Goal: Transaction & Acquisition: Purchase product/service

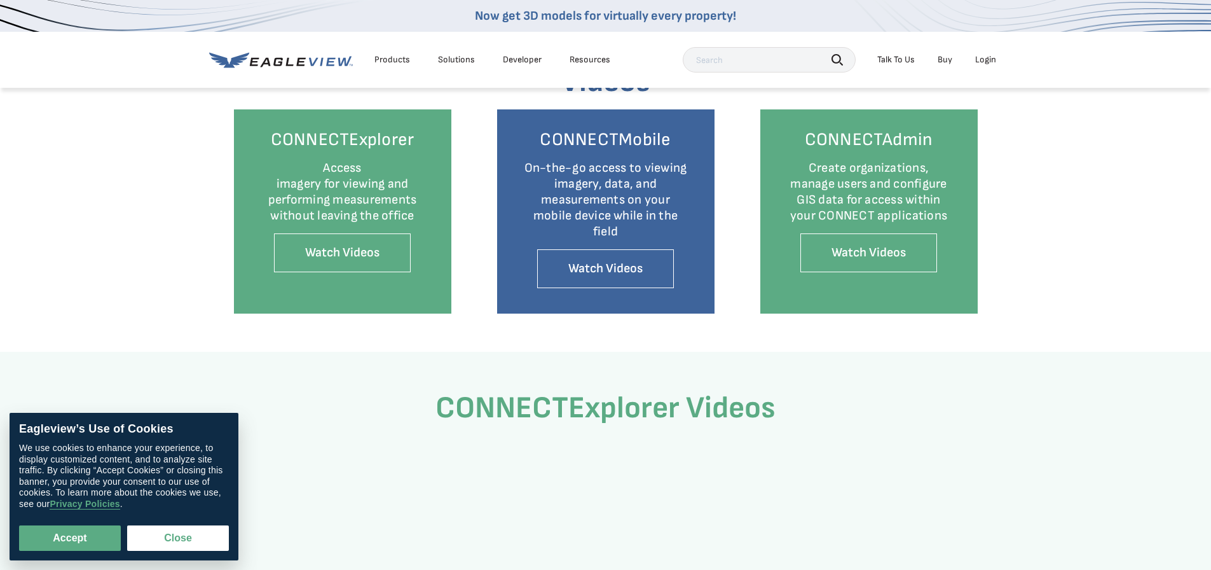
click at [977, 62] on div "Login" at bounding box center [985, 59] width 21 height 11
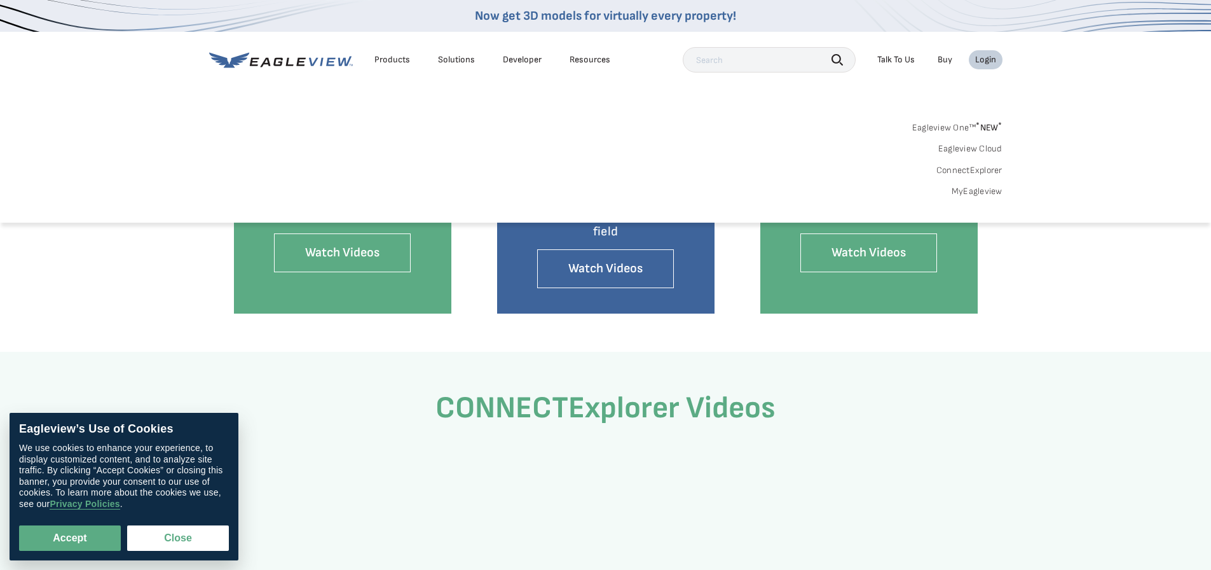
click at [985, 57] on div "Login" at bounding box center [985, 59] width 21 height 11
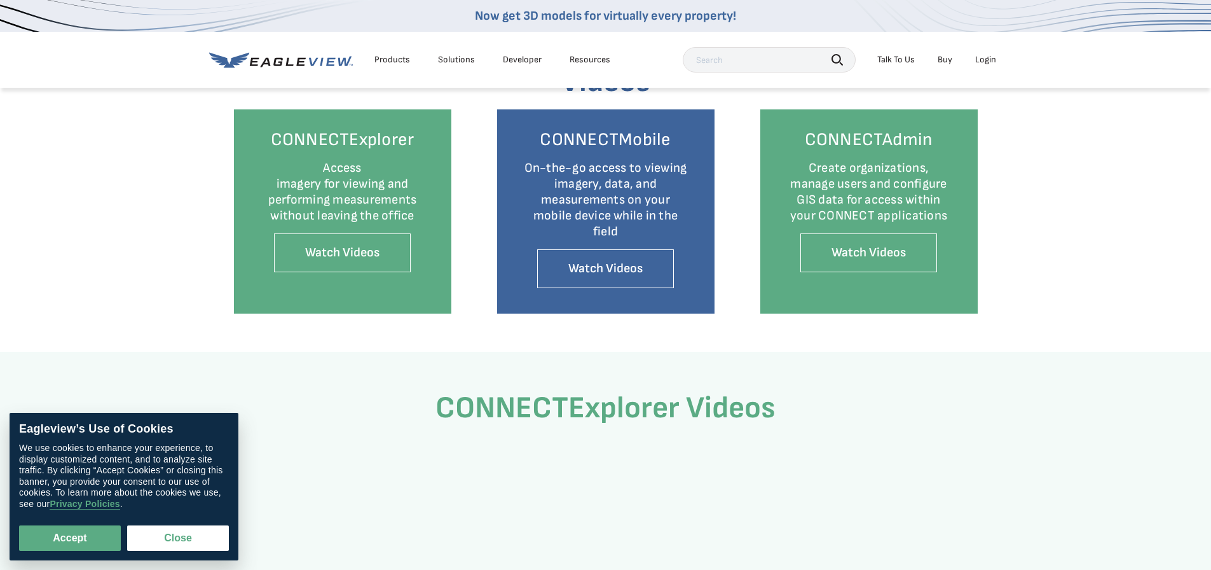
click at [985, 57] on div "Login" at bounding box center [985, 59] width 21 height 11
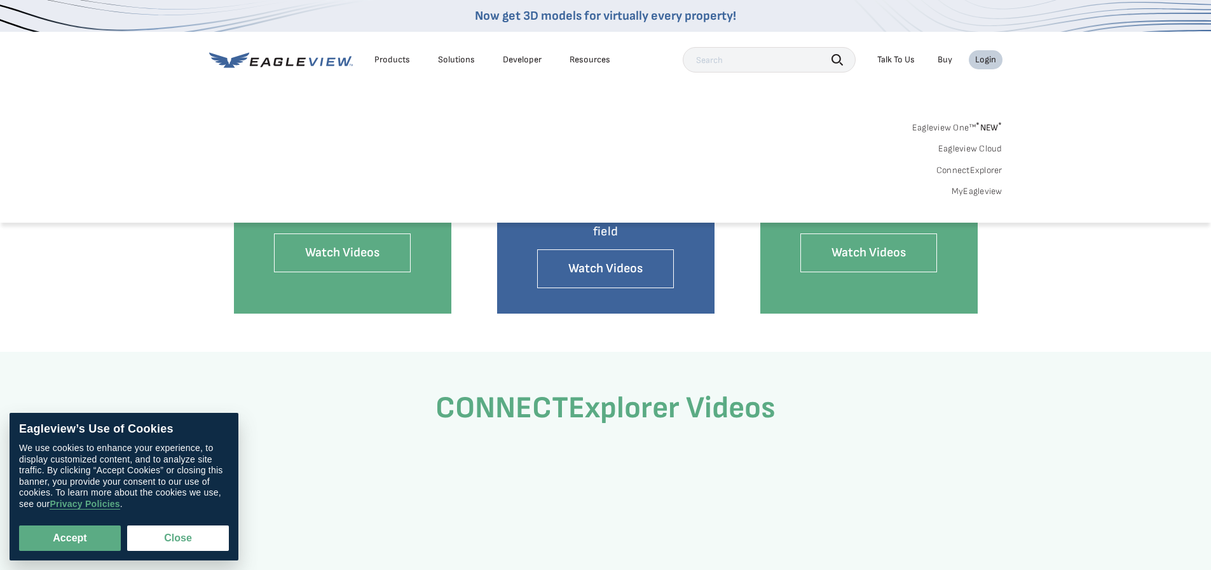
click at [993, 167] on link "ConnectExplorer" at bounding box center [970, 170] width 66 height 11
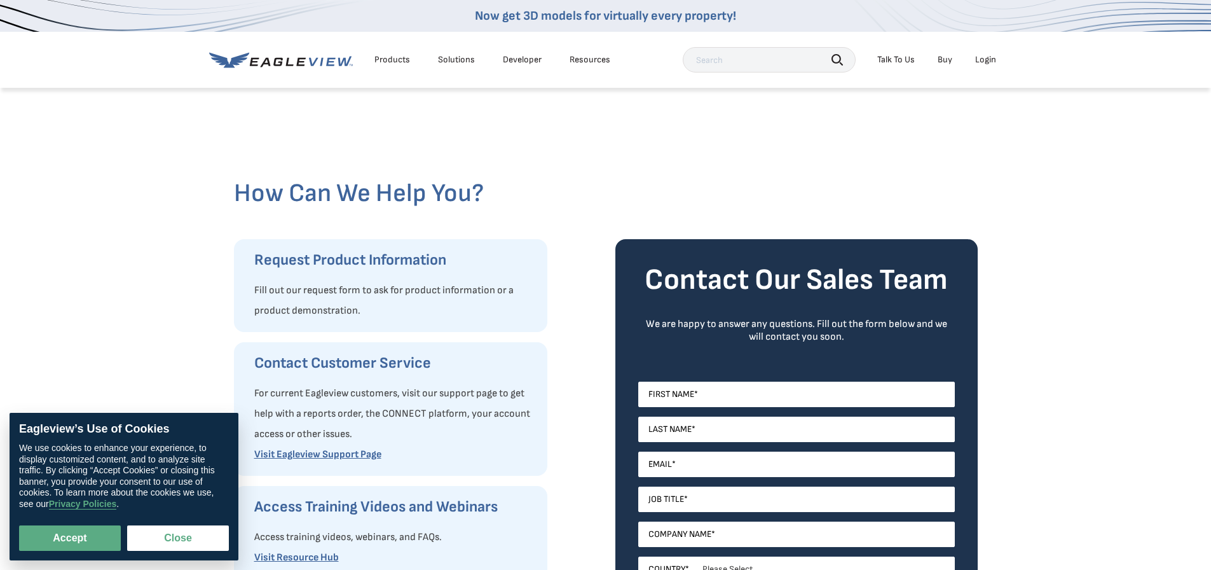
click at [984, 67] on li "Login" at bounding box center [986, 59] width 34 height 19
click at [987, 60] on div "Login" at bounding box center [985, 59] width 21 height 11
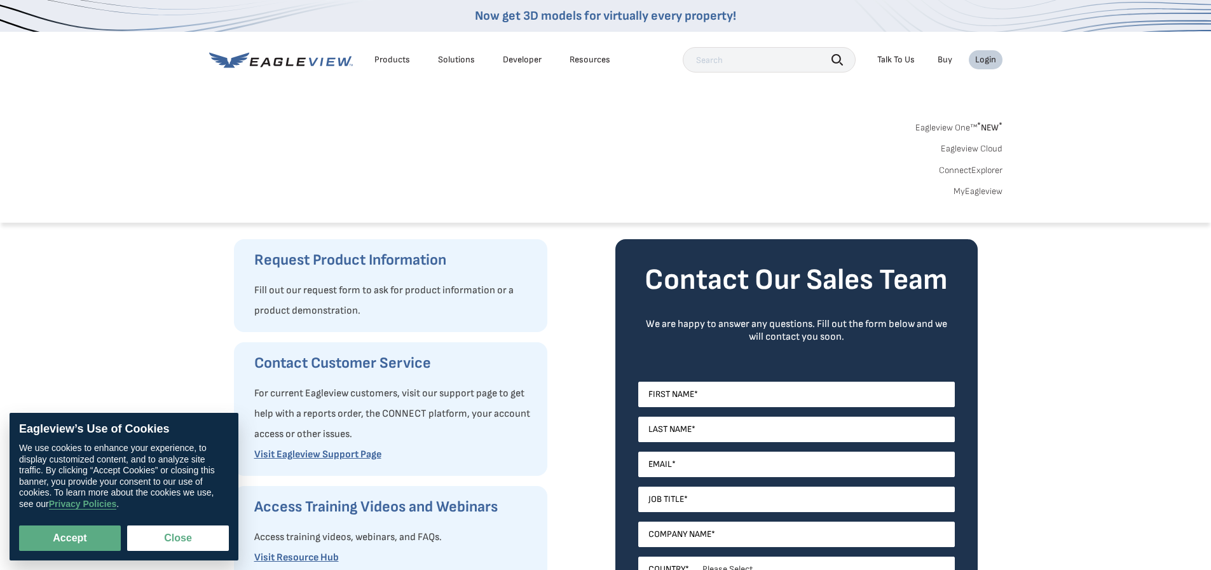
click at [978, 125] on sup "*" at bounding box center [979, 125] width 4 height 11
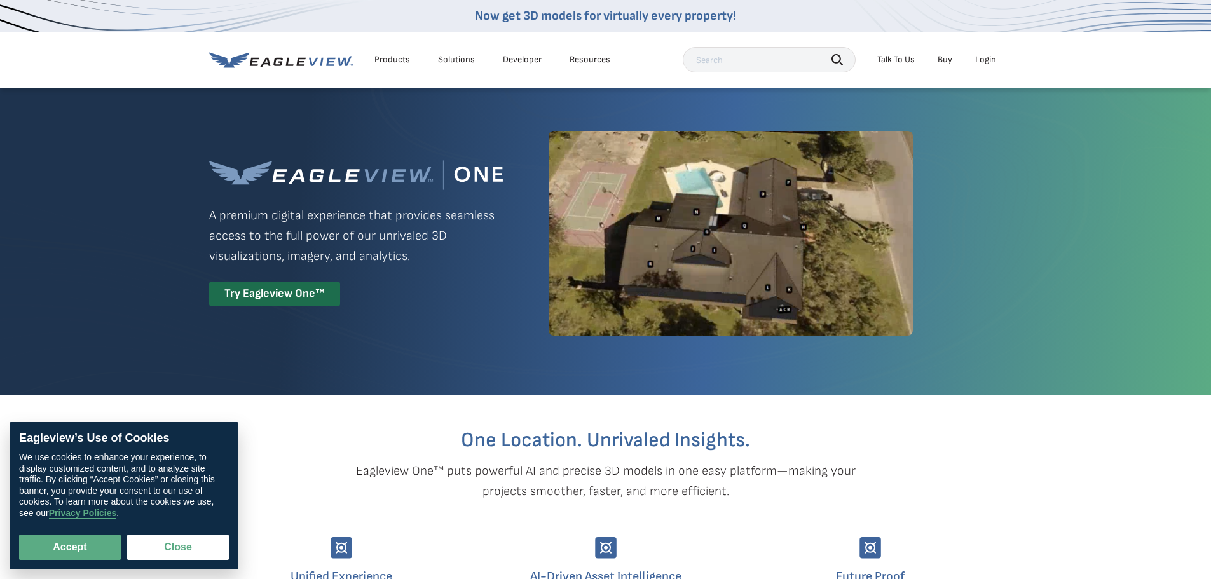
click at [427, 292] on div "Try Eagleview One™" at bounding box center [356, 294] width 294 height 25
click at [986, 58] on div "Login" at bounding box center [985, 59] width 21 height 11
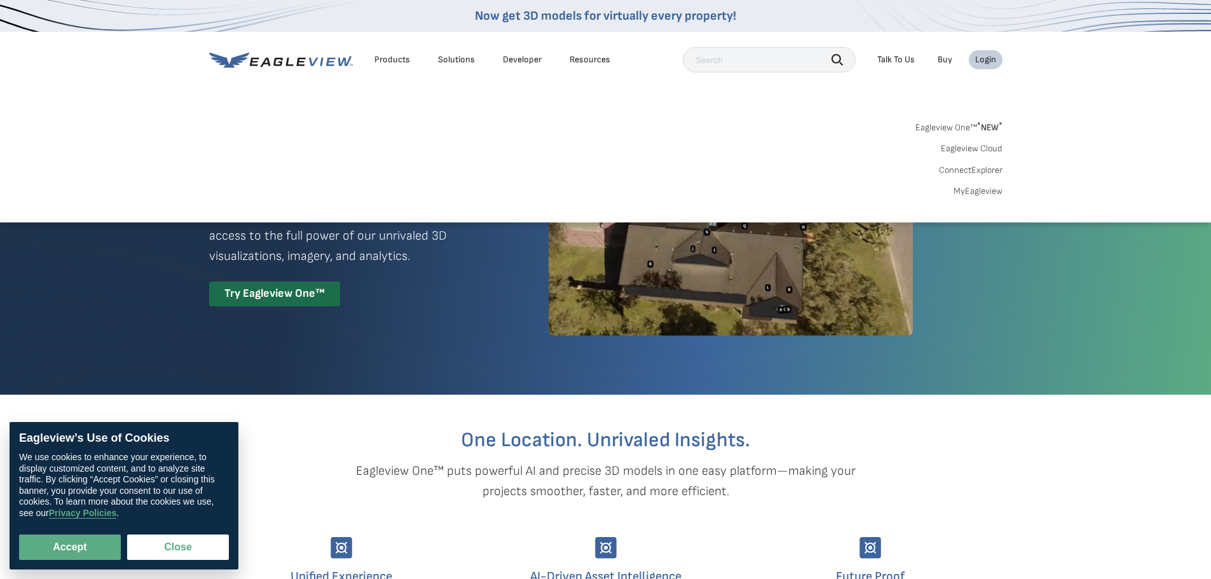
click at [992, 165] on link "ConnectExplorer" at bounding box center [971, 170] width 64 height 11
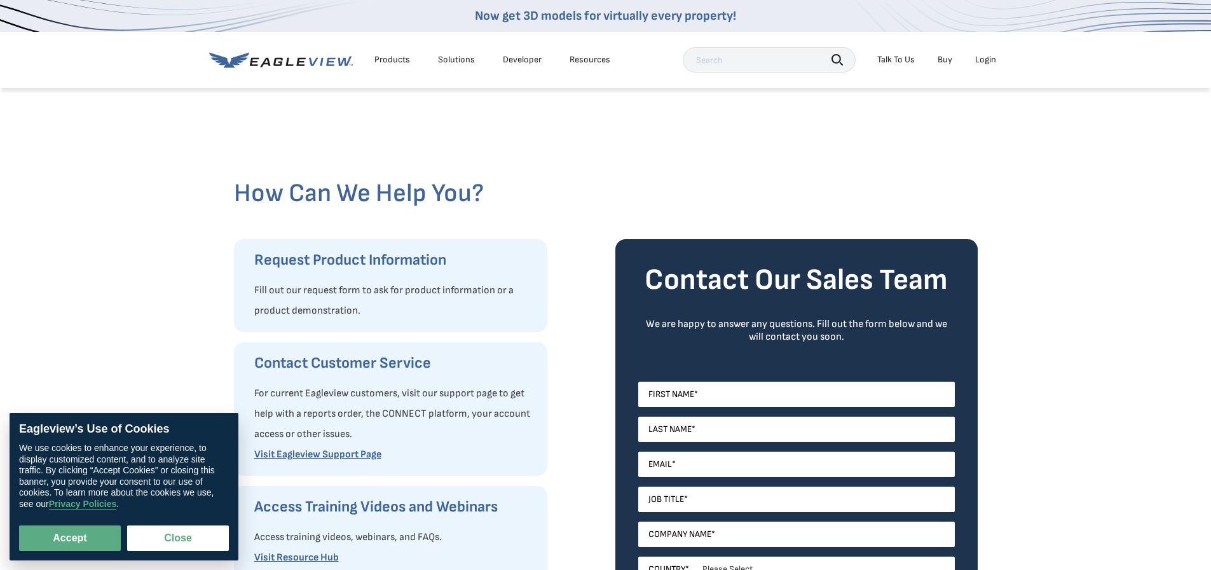
click at [946, 63] on link "Buy" at bounding box center [945, 59] width 15 height 11
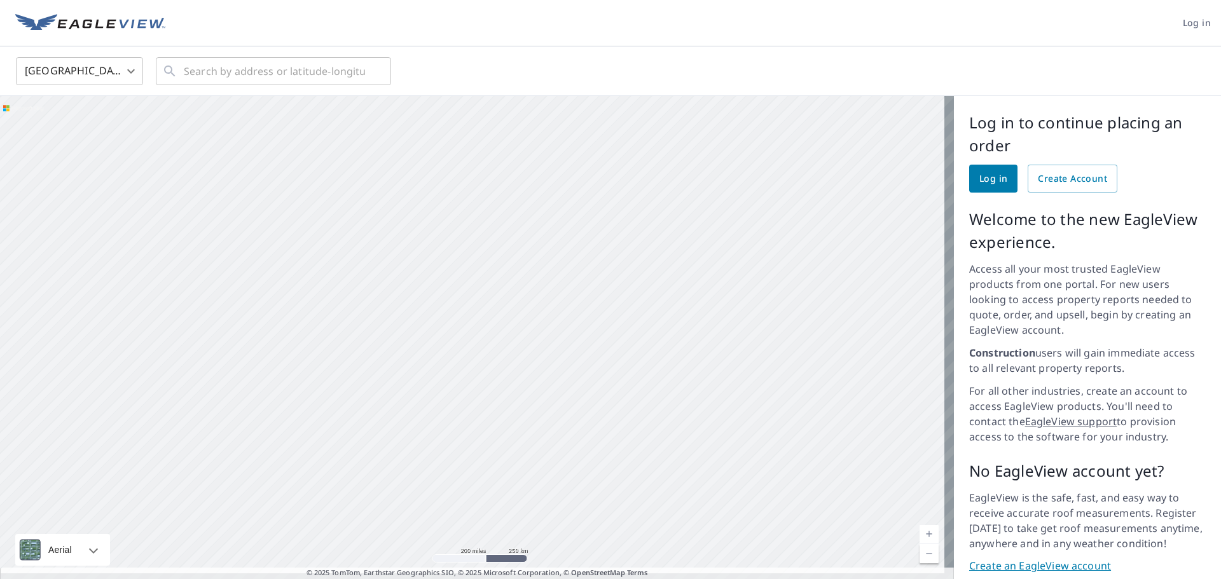
drag, startPoint x: 706, startPoint y: 334, endPoint x: 660, endPoint y: 207, distance: 135.4
click at [660, 207] on div at bounding box center [477, 342] width 954 height 493
drag, startPoint x: 672, startPoint y: 402, endPoint x: 458, endPoint y: 305, distance: 235.3
click at [458, 306] on div at bounding box center [477, 342] width 954 height 493
drag, startPoint x: 639, startPoint y: 244, endPoint x: 415, endPoint y: 270, distance: 226.0
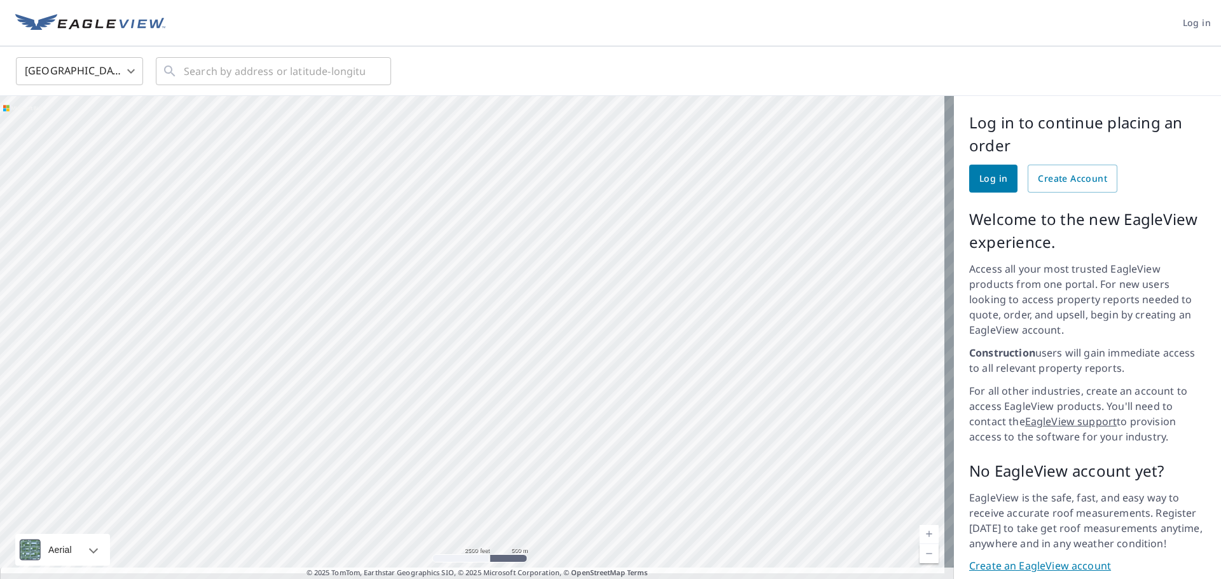
click at [401, 274] on div at bounding box center [477, 342] width 954 height 493
drag, startPoint x: 533, startPoint y: 244, endPoint x: 423, endPoint y: 296, distance: 121.5
click at [423, 296] on div at bounding box center [477, 342] width 954 height 493
drag, startPoint x: 545, startPoint y: 268, endPoint x: 495, endPoint y: 278, distance: 50.6
click at [508, 300] on div at bounding box center [477, 342] width 954 height 493
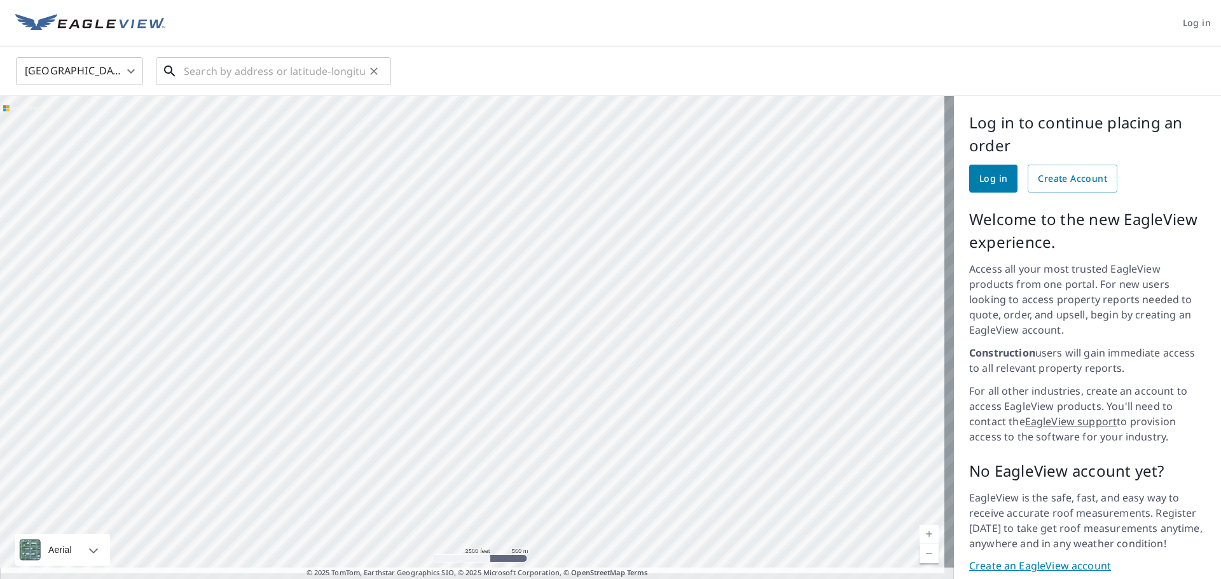
click at [291, 76] on input "text" at bounding box center [274, 71] width 181 height 36
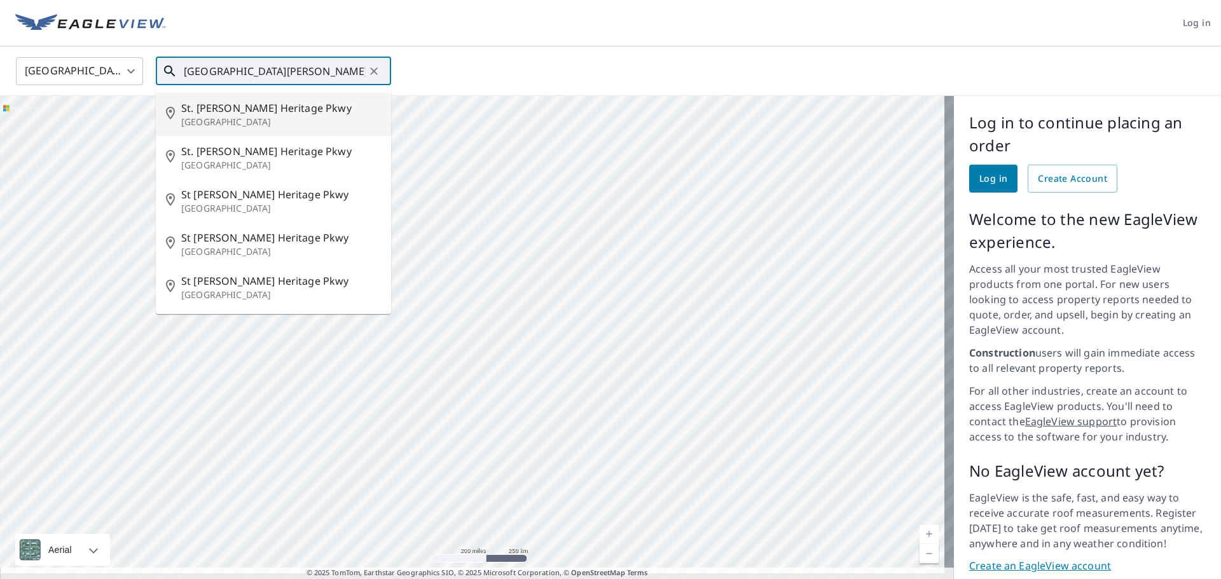
click at [243, 113] on span "St. [PERSON_NAME] Heritage Pkwy" at bounding box center [281, 107] width 200 height 15
type input "[GEOGRAPHIC_DATA][PERSON_NAME]"
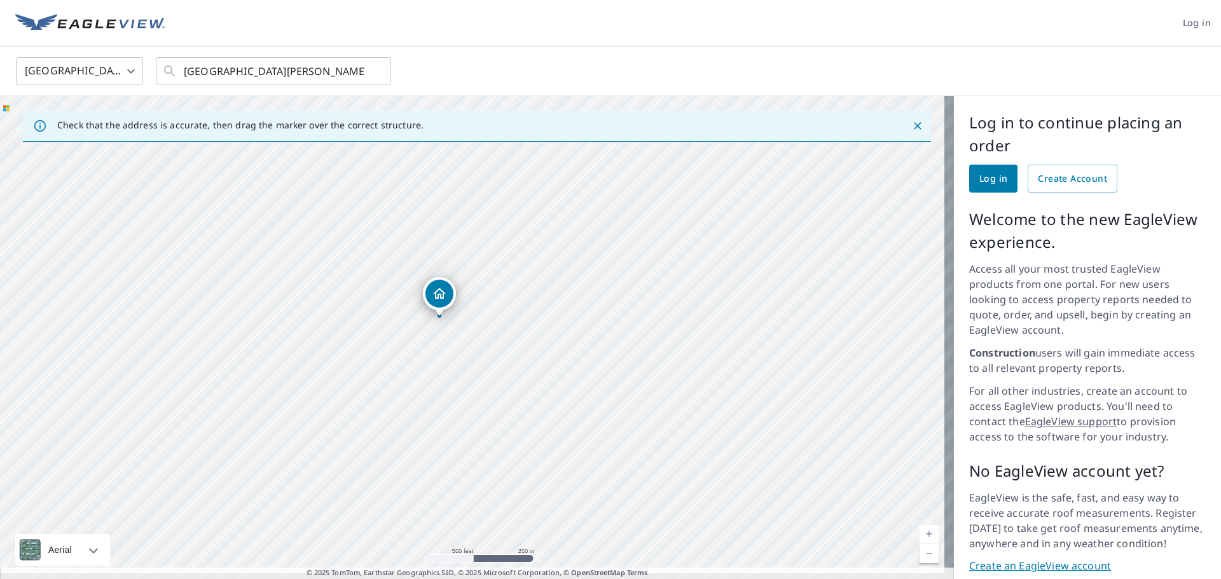
drag, startPoint x: 449, startPoint y: 411, endPoint x: 479, endPoint y: 247, distance: 166.7
click at [476, 259] on div "[GEOGRAPHIC_DATA][PERSON_NAME]" at bounding box center [477, 342] width 954 height 493
drag, startPoint x: 496, startPoint y: 348, endPoint x: 495, endPoint y: 272, distance: 75.7
click at [495, 274] on div "[GEOGRAPHIC_DATA][PERSON_NAME]" at bounding box center [477, 342] width 954 height 493
drag, startPoint x: 492, startPoint y: 202, endPoint x: 464, endPoint y: 358, distance: 158.3
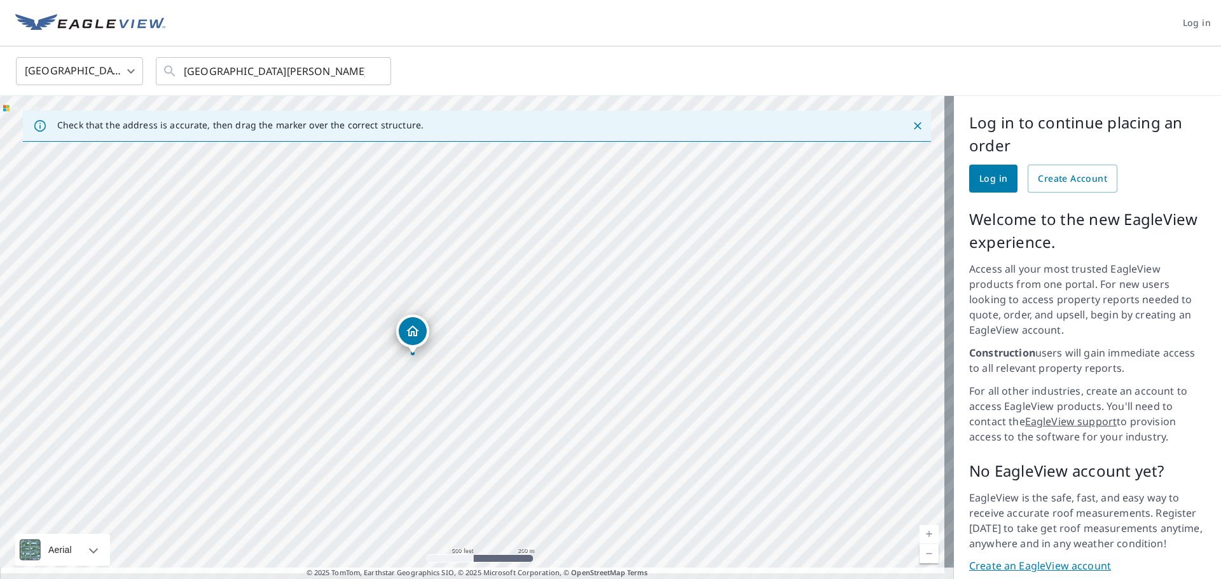
click at [463, 368] on div "[GEOGRAPHIC_DATA][PERSON_NAME]" at bounding box center [477, 342] width 954 height 493
drag, startPoint x: 509, startPoint y: 206, endPoint x: 485, endPoint y: 354, distance: 149.4
click at [484, 368] on div "[GEOGRAPHIC_DATA][PERSON_NAME]" at bounding box center [477, 342] width 954 height 493
drag, startPoint x: 436, startPoint y: 283, endPoint x: 400, endPoint y: 411, distance: 132.8
click at [400, 411] on div "[GEOGRAPHIC_DATA][PERSON_NAME]" at bounding box center [477, 342] width 954 height 493
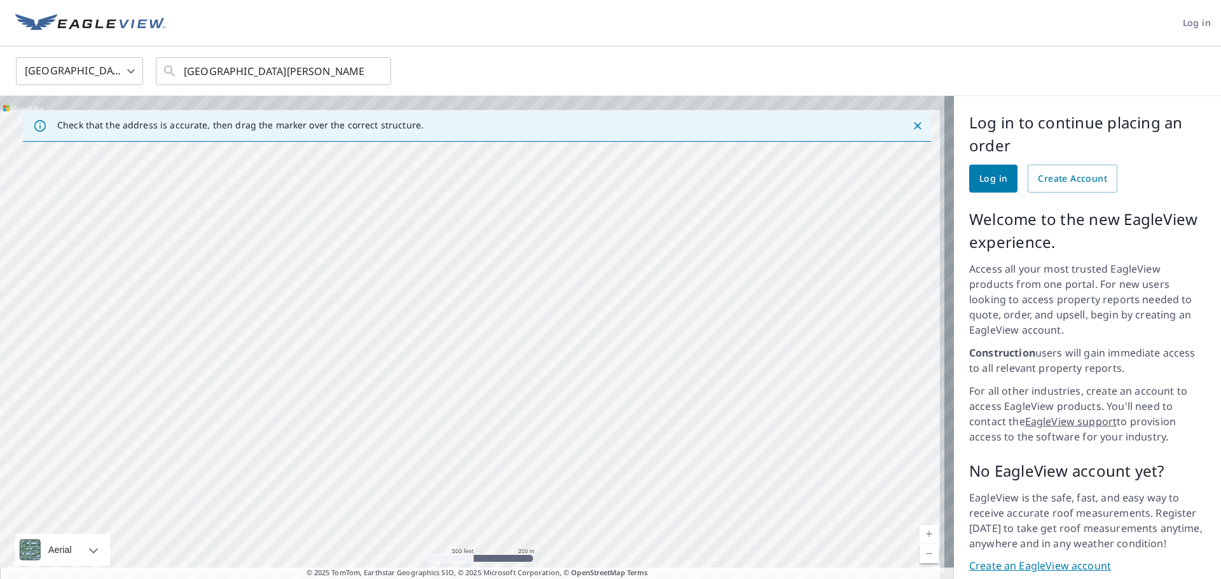
drag, startPoint x: 476, startPoint y: 215, endPoint x: 427, endPoint y: 383, distance: 175.3
click at [427, 388] on div "[GEOGRAPHIC_DATA][PERSON_NAME]" at bounding box center [477, 342] width 954 height 493
drag, startPoint x: 455, startPoint y: 278, endPoint x: 358, endPoint y: 405, distance: 159.7
click at [353, 413] on div "[GEOGRAPHIC_DATA][PERSON_NAME]" at bounding box center [477, 342] width 954 height 493
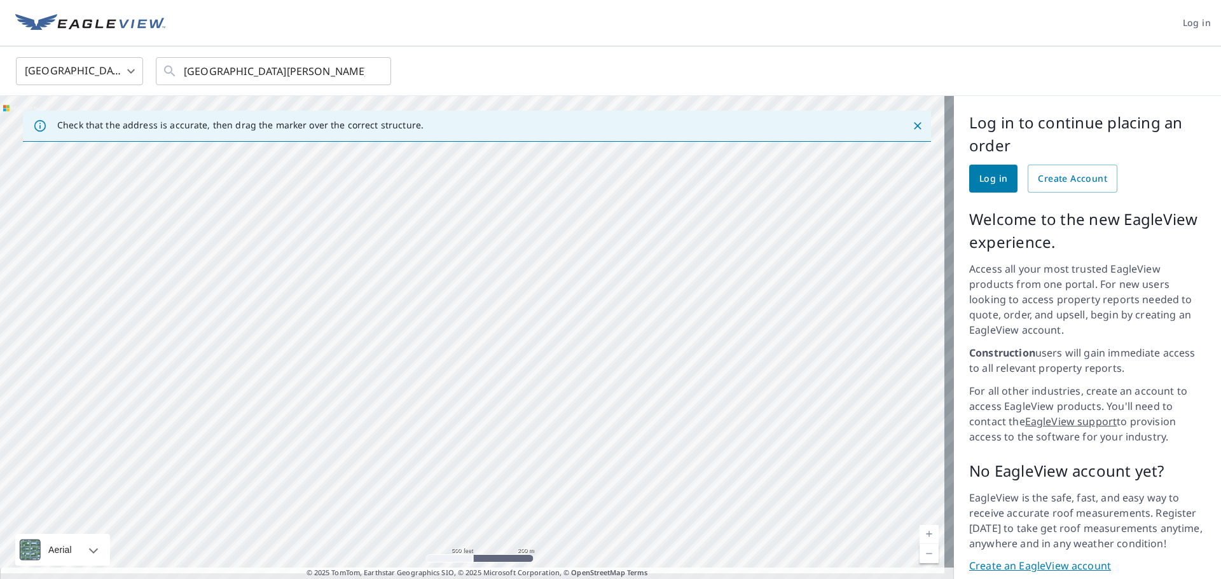
drag, startPoint x: 549, startPoint y: 382, endPoint x: 445, endPoint y: 406, distance: 106.6
click at [446, 407] on div "[GEOGRAPHIC_DATA][PERSON_NAME]" at bounding box center [477, 342] width 954 height 493
drag, startPoint x: 404, startPoint y: 389, endPoint x: 422, endPoint y: 430, distance: 44.2
click at [407, 451] on div "[GEOGRAPHIC_DATA][PERSON_NAME]" at bounding box center [477, 342] width 954 height 493
drag, startPoint x: 654, startPoint y: 322, endPoint x: 315, endPoint y: 379, distance: 343.1
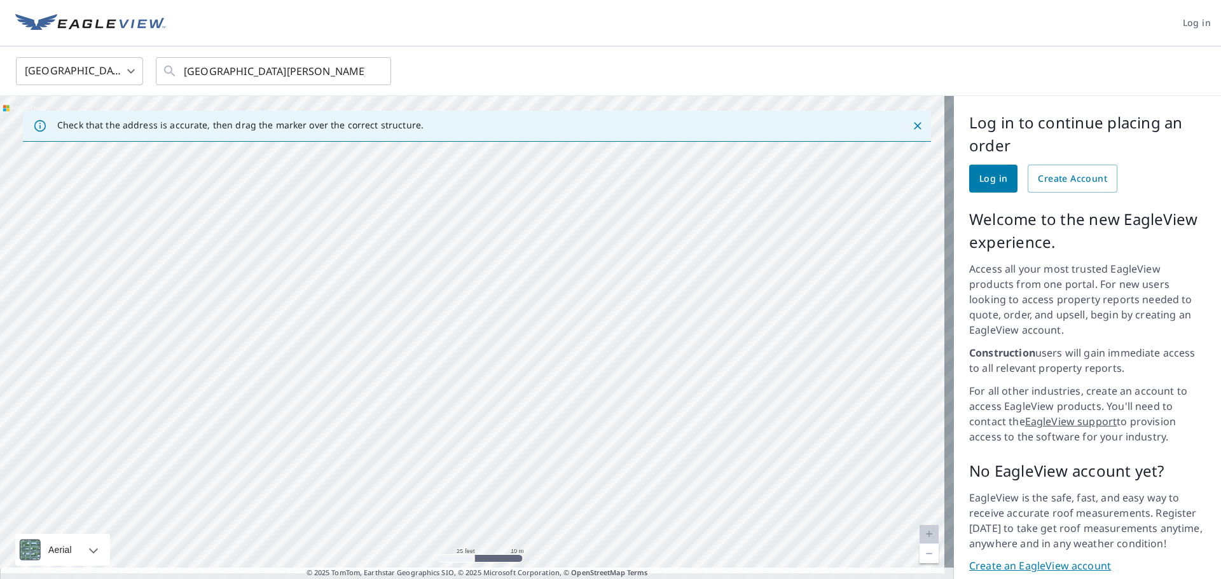
click at [315, 379] on div "[GEOGRAPHIC_DATA][PERSON_NAME]" at bounding box center [477, 342] width 954 height 493
drag, startPoint x: 700, startPoint y: 374, endPoint x: 349, endPoint y: 303, distance: 358.0
click at [162, 343] on div "[GEOGRAPHIC_DATA][PERSON_NAME]" at bounding box center [477, 342] width 954 height 493
drag, startPoint x: 450, startPoint y: 319, endPoint x: 431, endPoint y: 312, distance: 20.3
click at [431, 312] on div "[GEOGRAPHIC_DATA][PERSON_NAME]" at bounding box center [477, 342] width 954 height 493
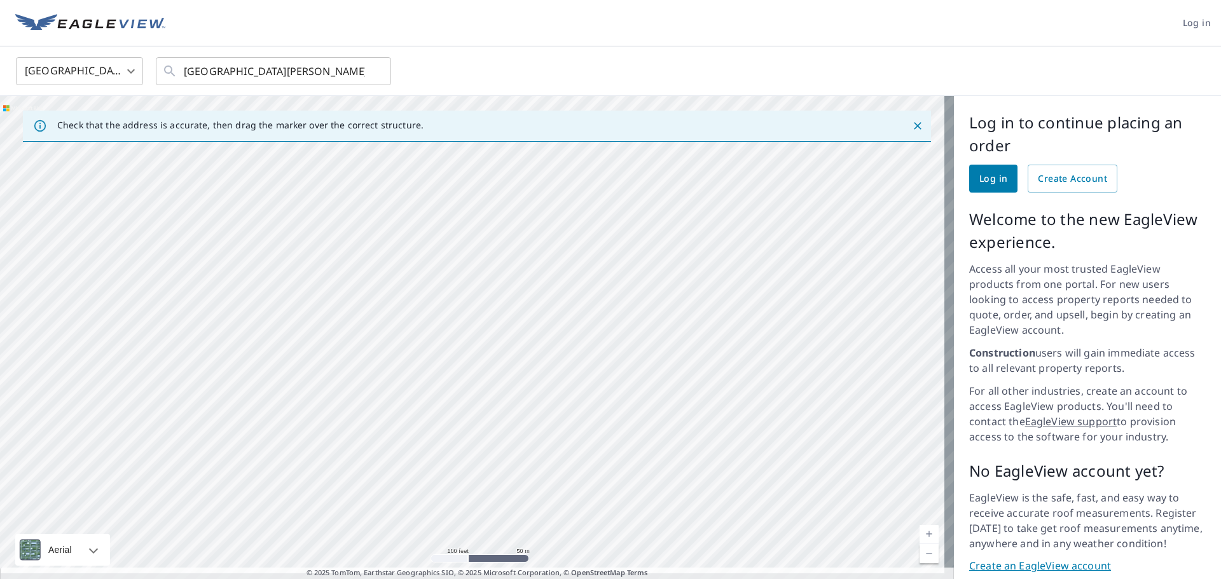
drag, startPoint x: 537, startPoint y: 299, endPoint x: 330, endPoint y: 350, distance: 213.3
click at [327, 355] on div "[GEOGRAPHIC_DATA][PERSON_NAME]" at bounding box center [477, 342] width 954 height 493
drag, startPoint x: 698, startPoint y: 294, endPoint x: 408, endPoint y: 342, distance: 293.2
click at [408, 342] on div "[GEOGRAPHIC_DATA][PERSON_NAME]" at bounding box center [477, 342] width 954 height 493
drag, startPoint x: 305, startPoint y: 207, endPoint x: 355, endPoint y: 283, distance: 90.5
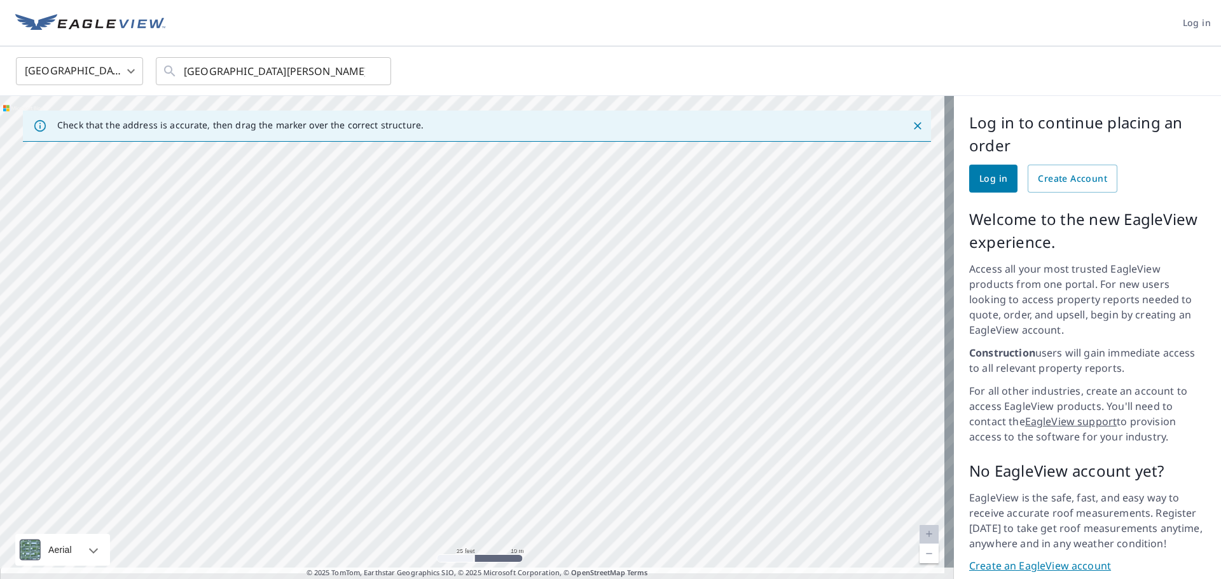
click at [355, 283] on div "[GEOGRAPHIC_DATA][PERSON_NAME]" at bounding box center [477, 342] width 954 height 493
drag, startPoint x: 549, startPoint y: 273, endPoint x: 397, endPoint y: 267, distance: 152.1
click at [420, 245] on div "[GEOGRAPHIC_DATA][PERSON_NAME]" at bounding box center [477, 342] width 954 height 493
drag, startPoint x: 352, startPoint y: 308, endPoint x: 369, endPoint y: 280, distance: 32.0
click at [369, 280] on div "[GEOGRAPHIC_DATA][PERSON_NAME]" at bounding box center [477, 342] width 954 height 493
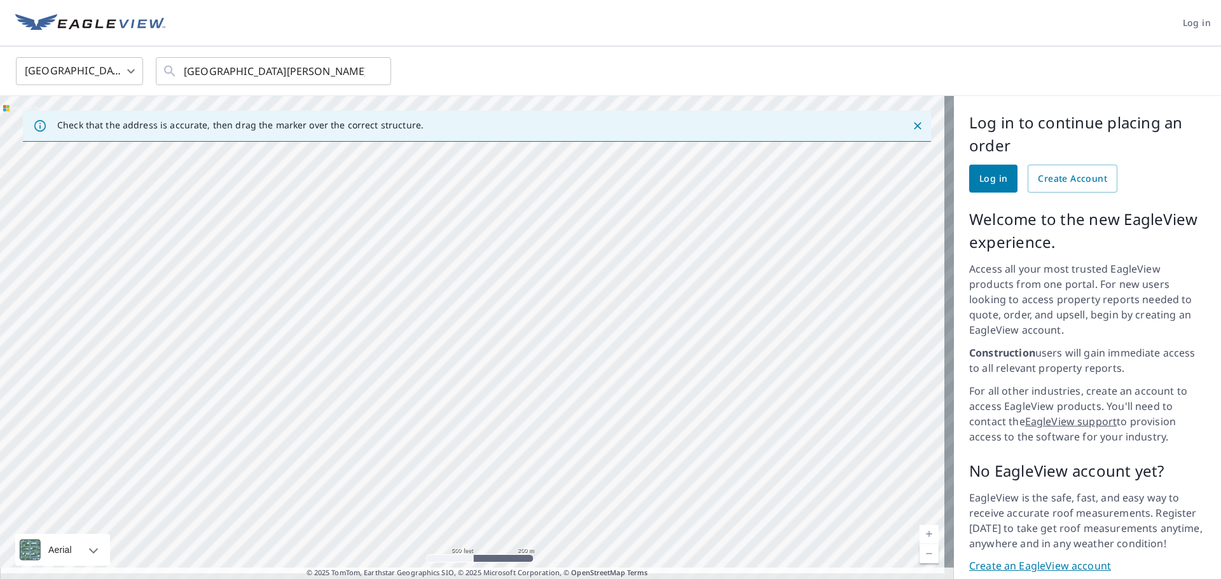
drag, startPoint x: 370, startPoint y: 287, endPoint x: 403, endPoint y: 314, distance: 42.5
click at [403, 314] on div "[GEOGRAPHIC_DATA][PERSON_NAME]" at bounding box center [477, 342] width 954 height 493
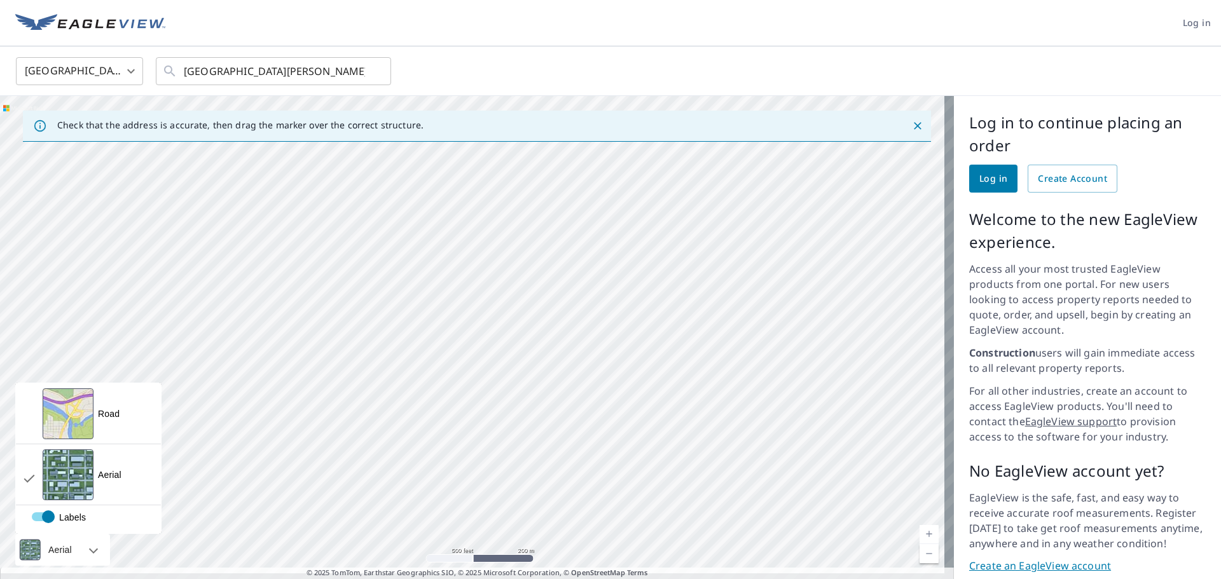
click at [97, 535] on div "Aerial" at bounding box center [62, 550] width 95 height 32
click at [69, 467] on div "View aerial and more..." at bounding box center [68, 475] width 51 height 51
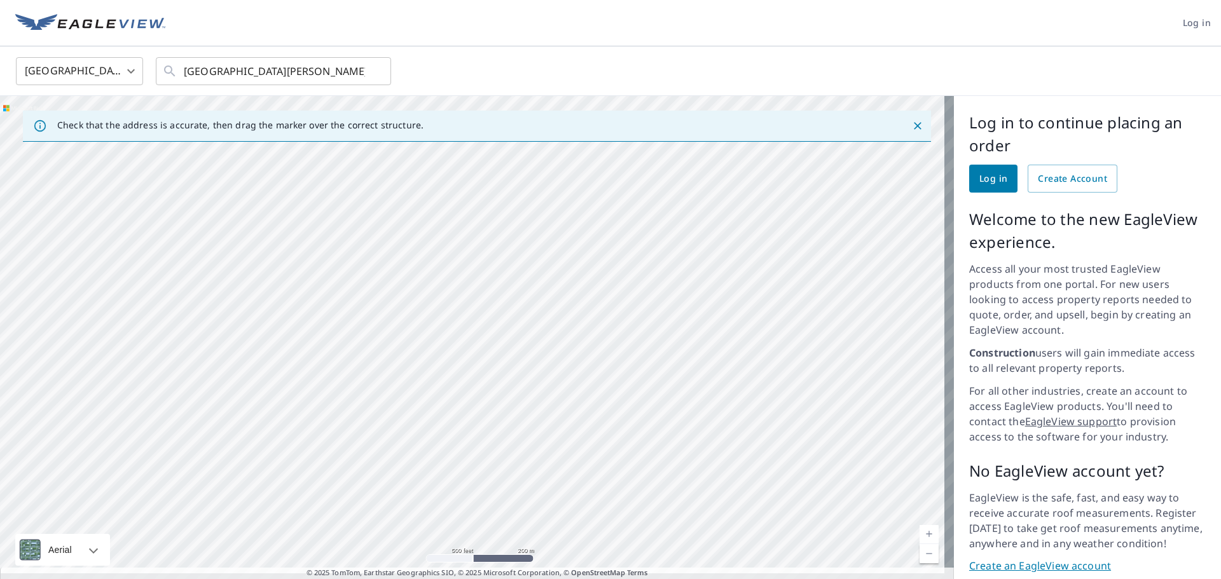
drag, startPoint x: 521, startPoint y: 315, endPoint x: 472, endPoint y: 329, distance: 51.1
click at [472, 329] on div "[GEOGRAPHIC_DATA][PERSON_NAME]" at bounding box center [477, 342] width 954 height 493
drag, startPoint x: 677, startPoint y: 327, endPoint x: 669, endPoint y: 319, distance: 12.1
click at [676, 319] on div "[GEOGRAPHIC_DATA][PERSON_NAME]" at bounding box center [477, 342] width 954 height 493
drag, startPoint x: 290, startPoint y: 340, endPoint x: 361, endPoint y: 350, distance: 71.9
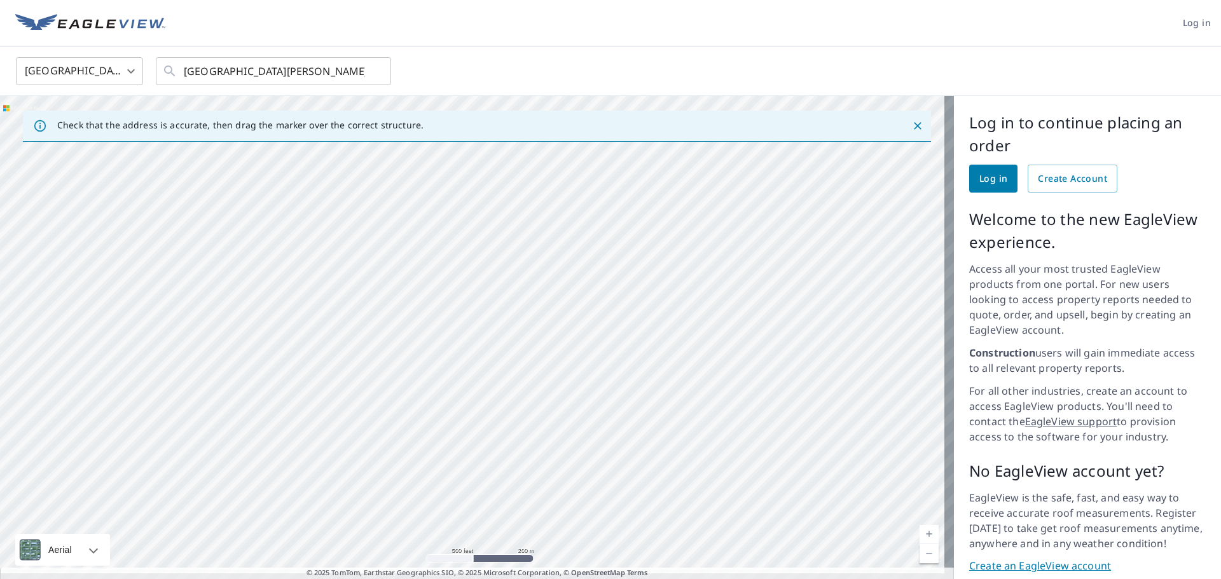
click at [361, 350] on div "[GEOGRAPHIC_DATA][PERSON_NAME]" at bounding box center [477, 342] width 954 height 493
drag, startPoint x: 248, startPoint y: 378, endPoint x: 471, endPoint y: 306, distance: 234.5
click at [471, 306] on div "[GEOGRAPHIC_DATA][PERSON_NAME]" at bounding box center [477, 342] width 954 height 493
drag, startPoint x: 348, startPoint y: 471, endPoint x: 412, endPoint y: 244, distance: 235.9
click at [406, 257] on div "[GEOGRAPHIC_DATA][PERSON_NAME]" at bounding box center [477, 342] width 954 height 493
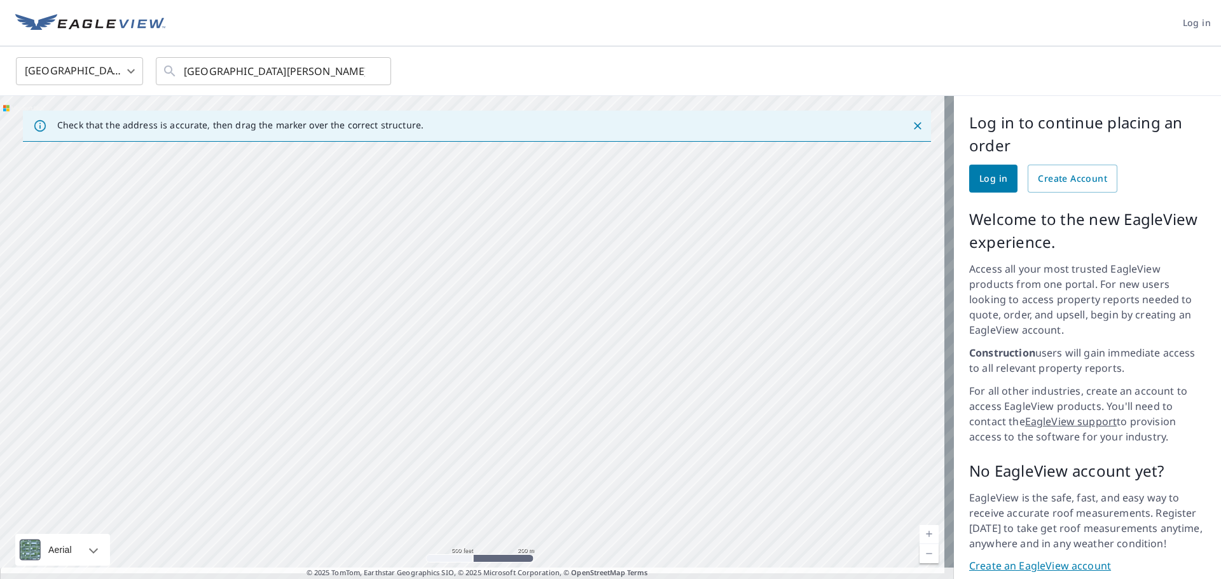
drag, startPoint x: 374, startPoint y: 398, endPoint x: 478, endPoint y: 221, distance: 205.8
click at [477, 223] on div "[GEOGRAPHIC_DATA][PERSON_NAME]" at bounding box center [477, 342] width 954 height 493
drag, startPoint x: 397, startPoint y: 389, endPoint x: 435, endPoint y: 253, distance: 141.1
click at [435, 254] on div "[GEOGRAPHIC_DATA][PERSON_NAME]" at bounding box center [477, 342] width 954 height 493
drag, startPoint x: 418, startPoint y: 376, endPoint x: 427, endPoint y: 332, distance: 44.6
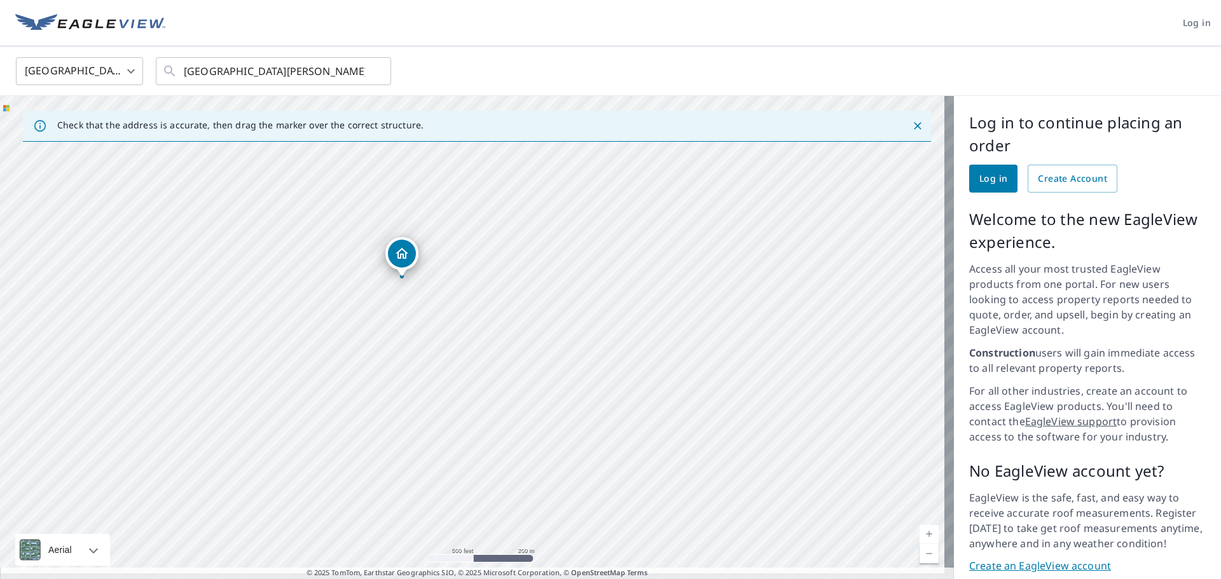
click at [427, 333] on div "[GEOGRAPHIC_DATA][PERSON_NAME]" at bounding box center [477, 342] width 954 height 493
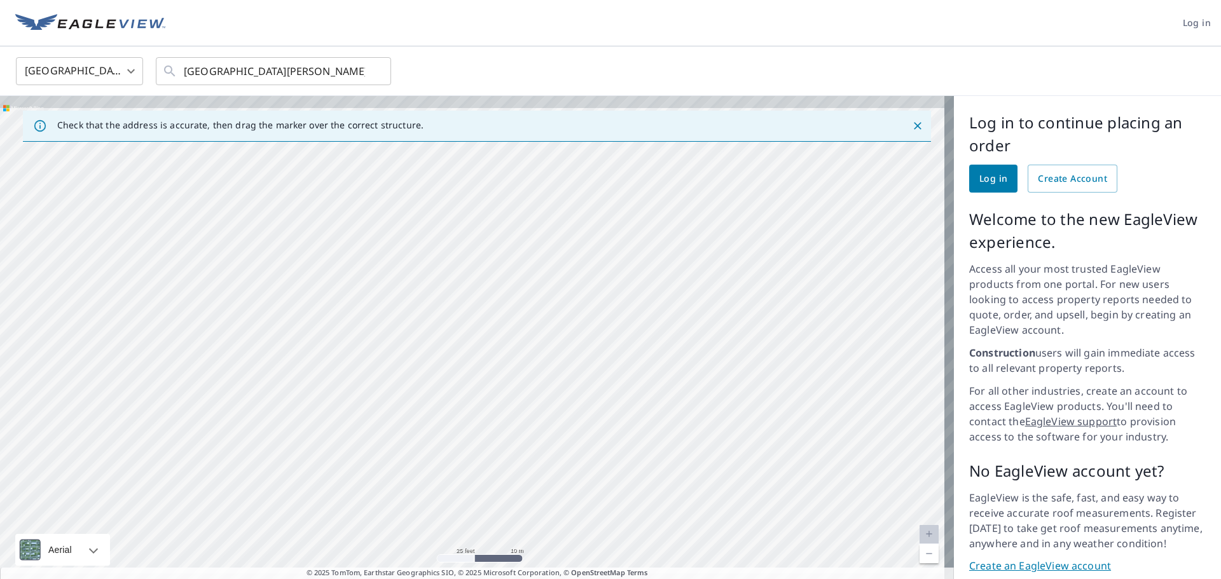
drag, startPoint x: 425, startPoint y: 272, endPoint x: 427, endPoint y: 380, distance: 108.7
click at [428, 381] on div "[GEOGRAPHIC_DATA][PERSON_NAME]" at bounding box center [477, 342] width 954 height 493
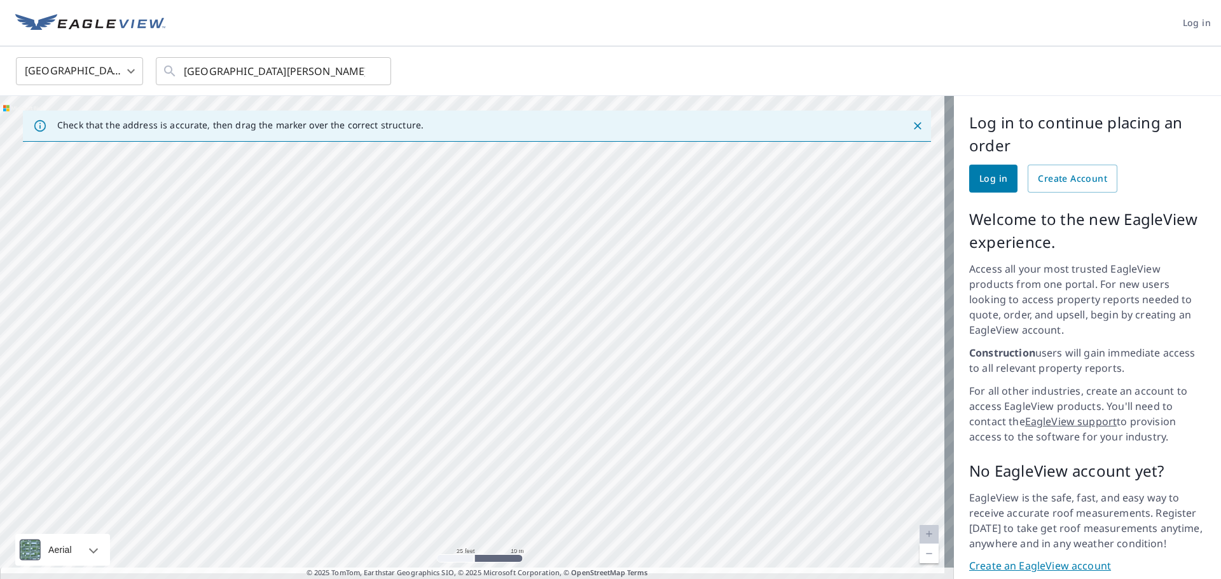
drag, startPoint x: 349, startPoint y: 265, endPoint x: 446, endPoint y: 330, distance: 117.3
click at [446, 330] on div "[GEOGRAPHIC_DATA][PERSON_NAME]" at bounding box center [477, 342] width 954 height 493
drag, startPoint x: 421, startPoint y: 346, endPoint x: 421, endPoint y: 333, distance: 12.7
click at [421, 333] on div "[GEOGRAPHIC_DATA][PERSON_NAME]" at bounding box center [477, 342] width 954 height 493
drag, startPoint x: 369, startPoint y: 267, endPoint x: 401, endPoint y: 293, distance: 41.1
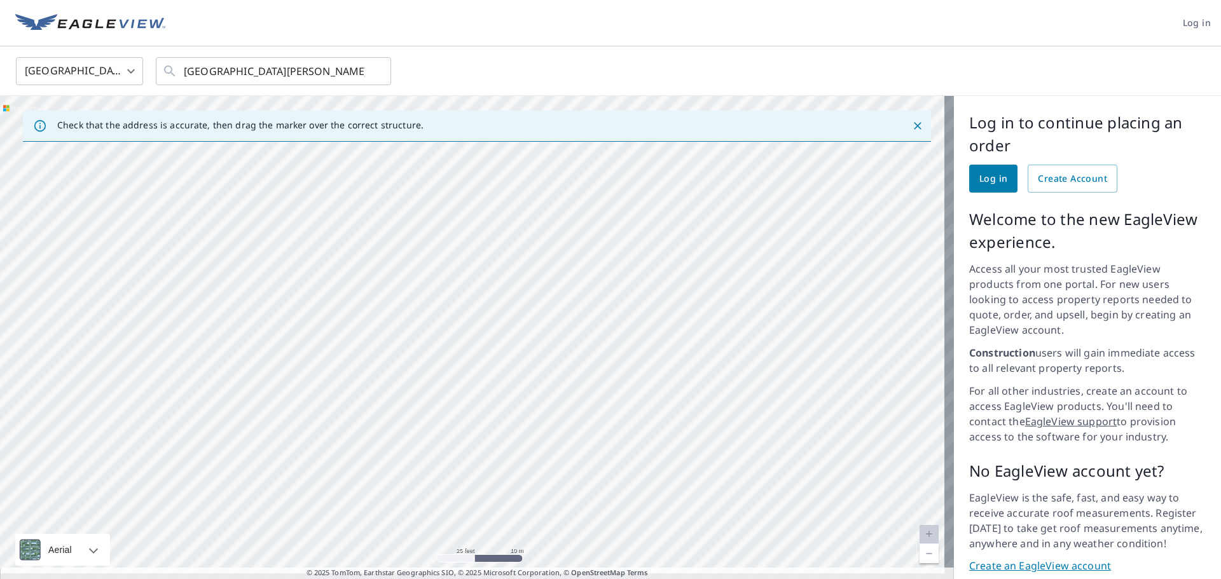
click at [401, 293] on div "[GEOGRAPHIC_DATA][PERSON_NAME]" at bounding box center [477, 342] width 954 height 493
drag
click at [454, 268] on div "[GEOGRAPHIC_DATA][PERSON_NAME]" at bounding box center [477, 342] width 954 height 493
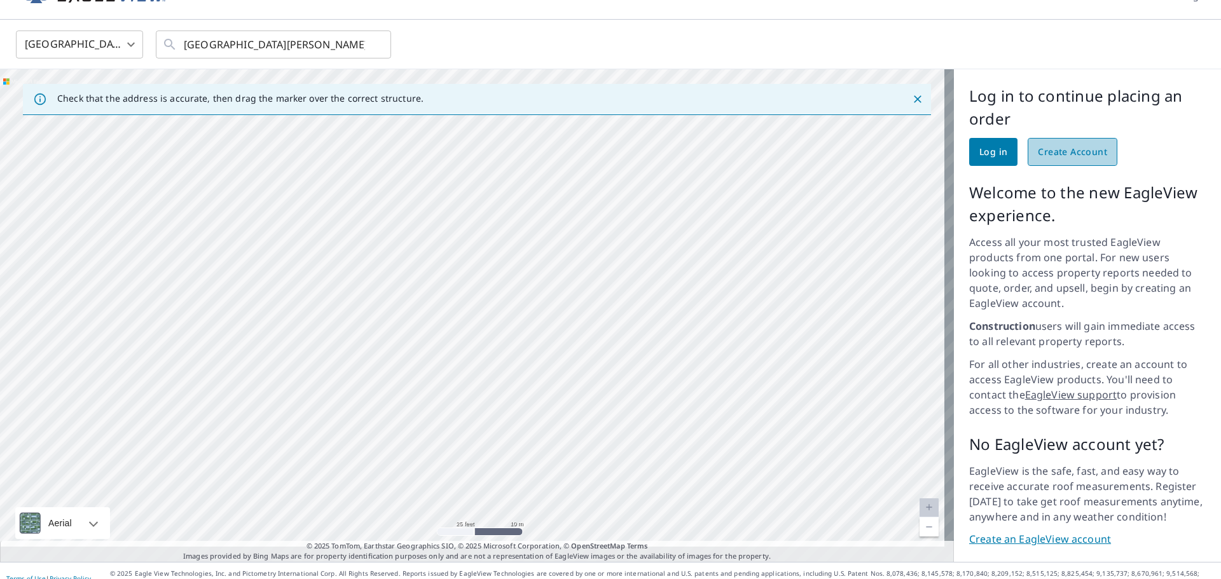
click at [1068, 155] on span "Create Account" at bounding box center [1072, 152] width 69 height 16
